Goal: Task Accomplishment & Management: Manage account settings

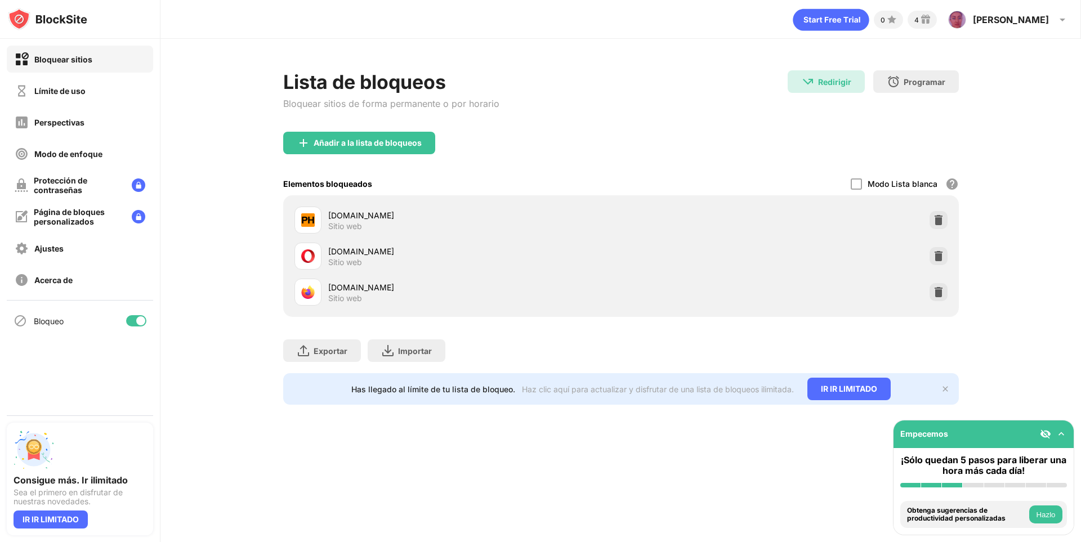
click at [715, 124] on div "Lista de bloqueos Bloquear sitios de forma permanente o por horario Redirigir R…" at bounding box center [621, 100] width 676 height 61
click at [937, 215] on img at bounding box center [938, 220] width 11 height 11
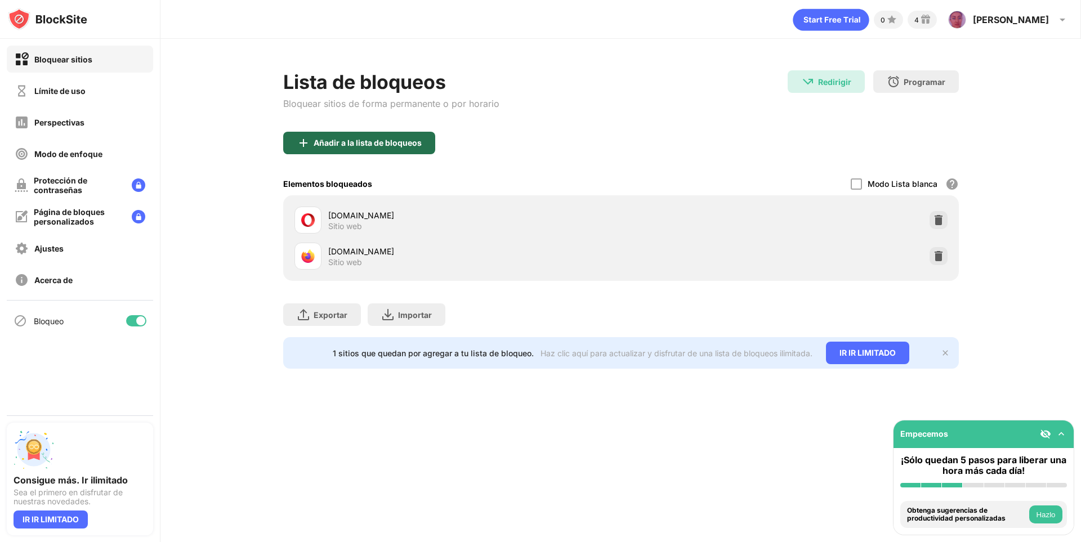
click at [426, 142] on div "Añadir a la lista de bloqueos" at bounding box center [359, 143] width 152 height 23
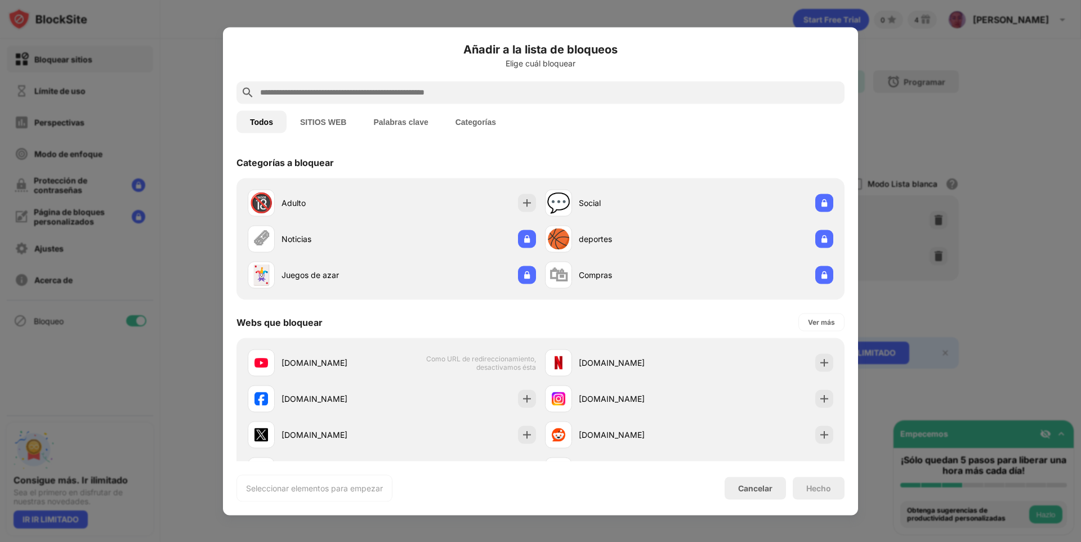
click at [402, 96] on input "text" at bounding box center [549, 93] width 581 height 14
click at [362, 84] on div at bounding box center [541, 92] width 608 height 23
click at [360, 92] on input "text" at bounding box center [549, 93] width 581 height 14
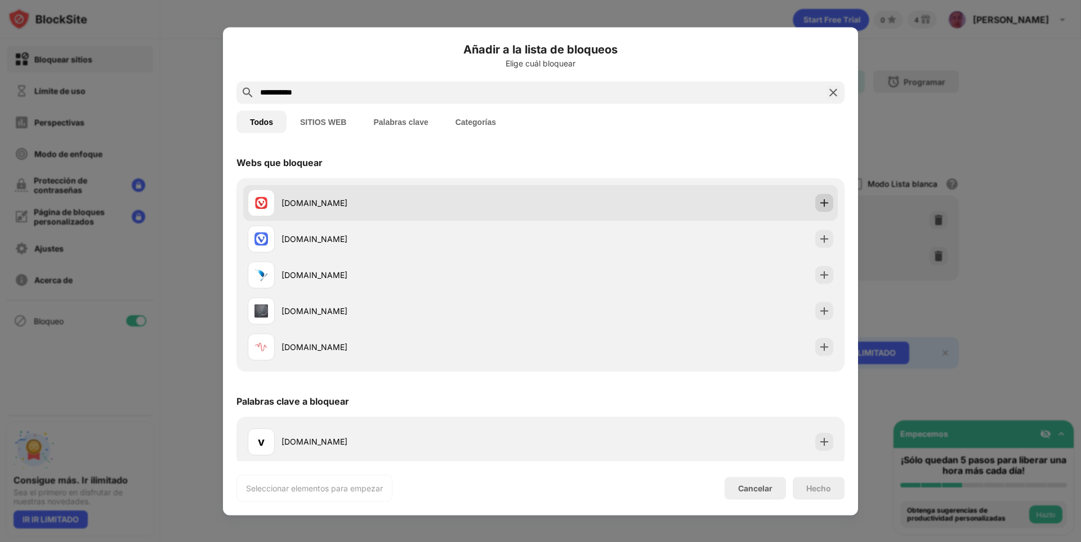
type input "**********"
click at [821, 201] on img at bounding box center [824, 202] width 11 height 11
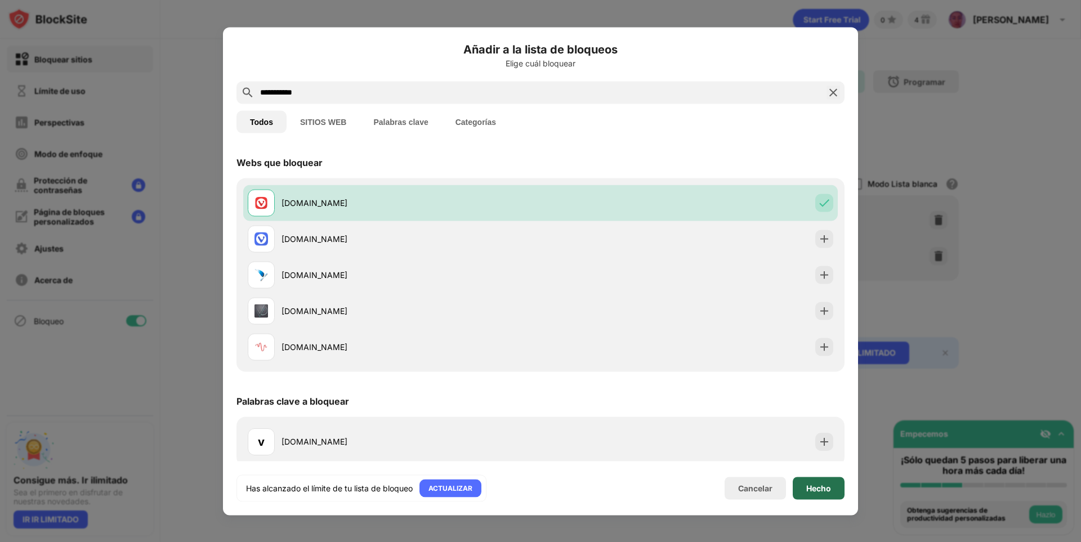
click at [809, 490] on font "Hecho" at bounding box center [818, 488] width 25 height 10
